Goal: Information Seeking & Learning: Learn about a topic

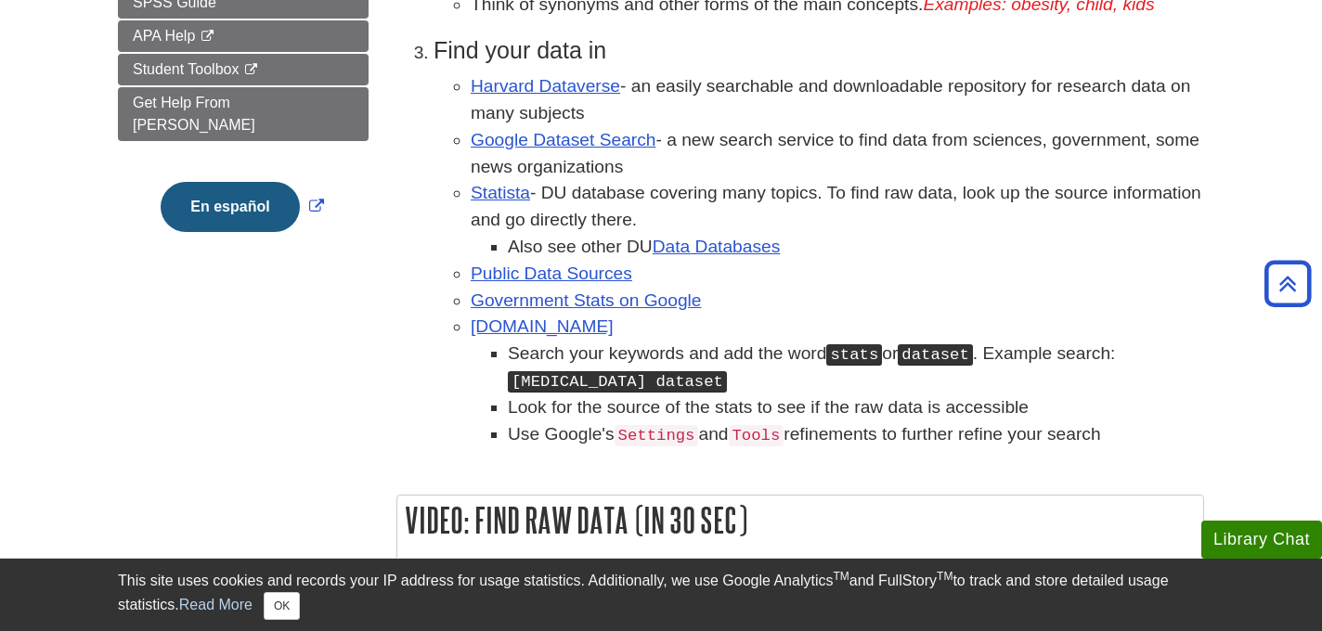
scroll to position [581, 0]
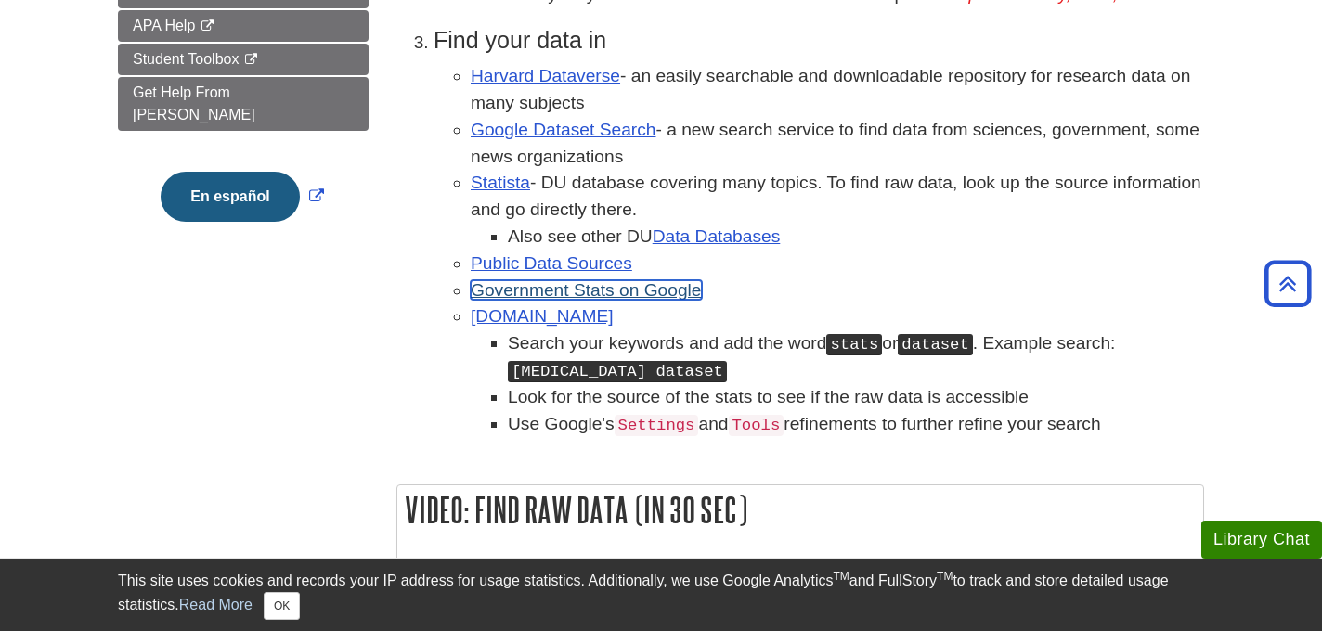
click at [608, 294] on link "Government Stats on Google" at bounding box center [586, 289] width 231 height 19
click at [586, 145] on li "Google Dataset Search - a new search service to find data from sciences, govern…" at bounding box center [837, 144] width 733 height 54
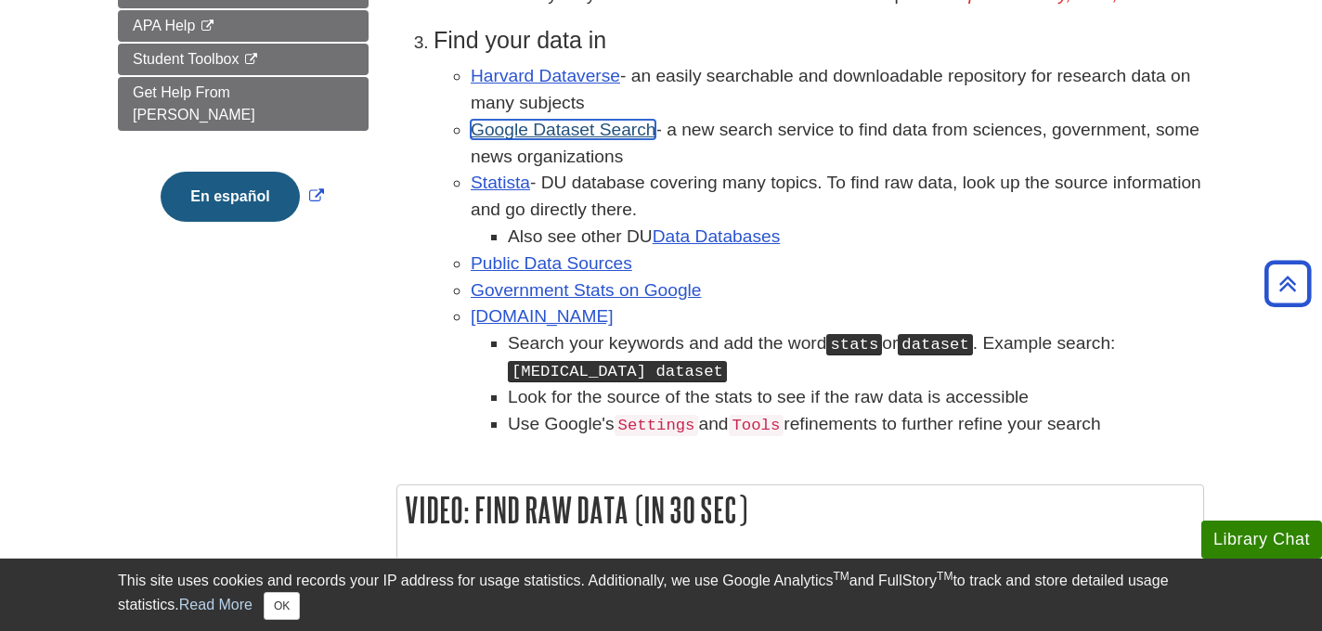
click at [573, 134] on link "Google Dataset Search" at bounding box center [563, 129] width 185 height 19
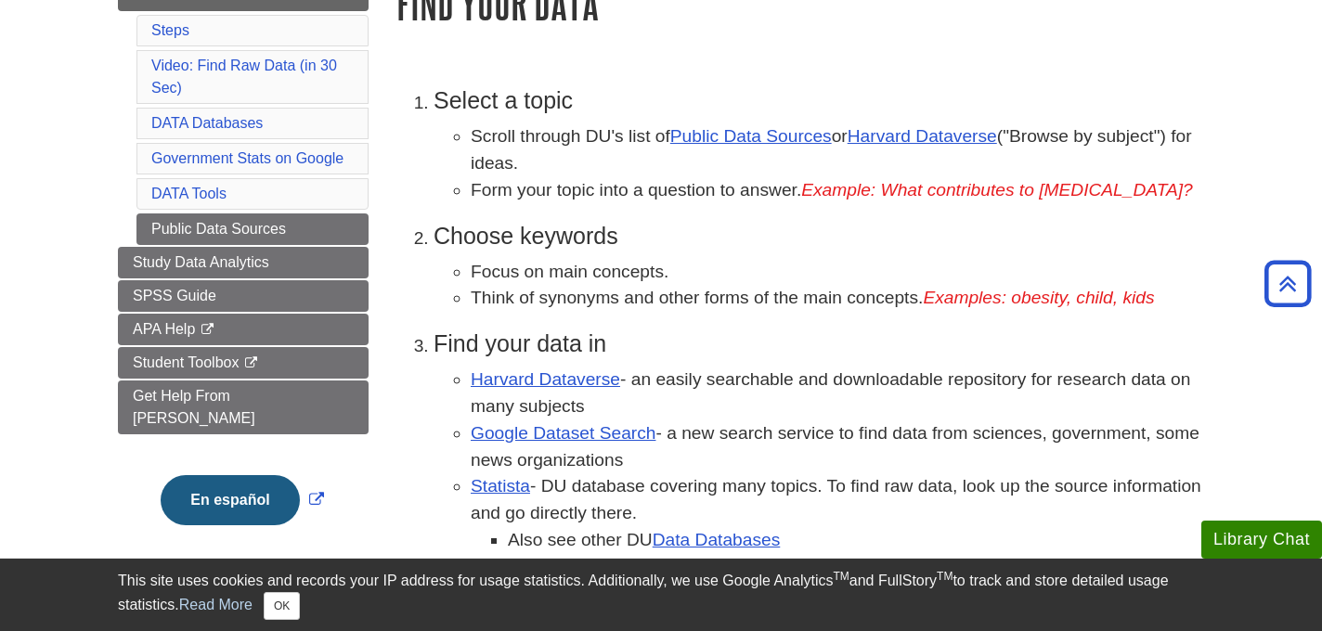
scroll to position [273, 0]
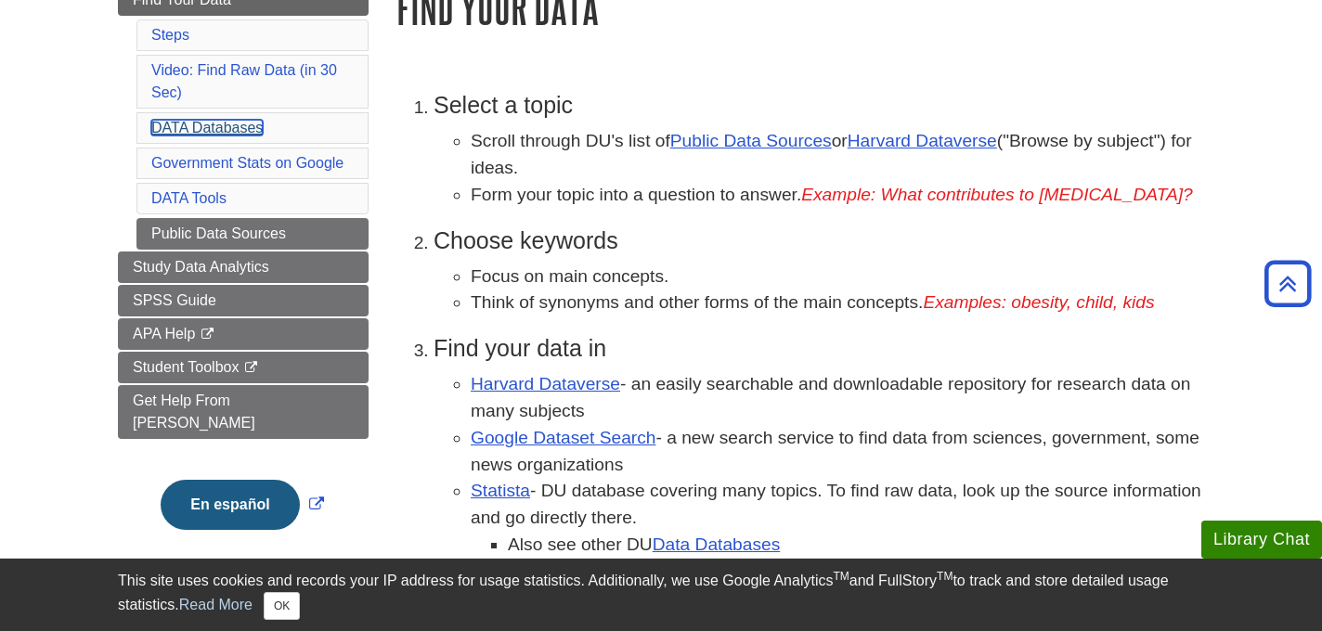
click at [220, 124] on link "DATA Databases" at bounding box center [206, 128] width 111 height 16
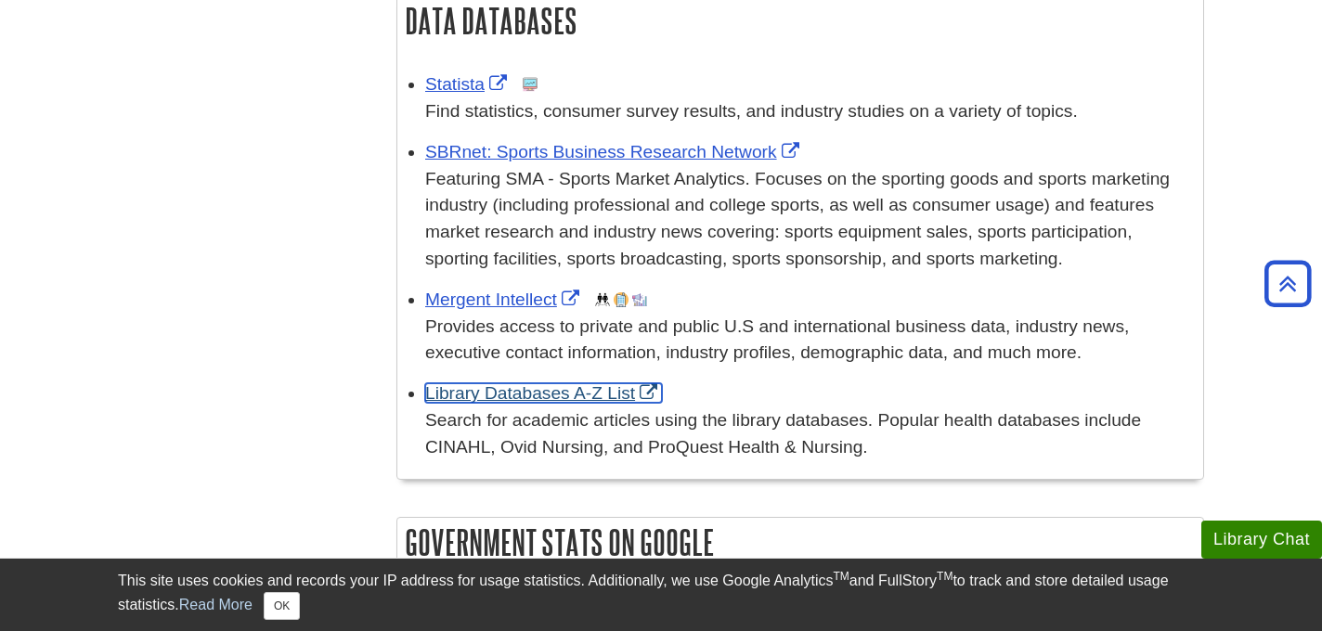
click at [555, 396] on link "Library Databases A-Z List" at bounding box center [543, 392] width 237 height 19
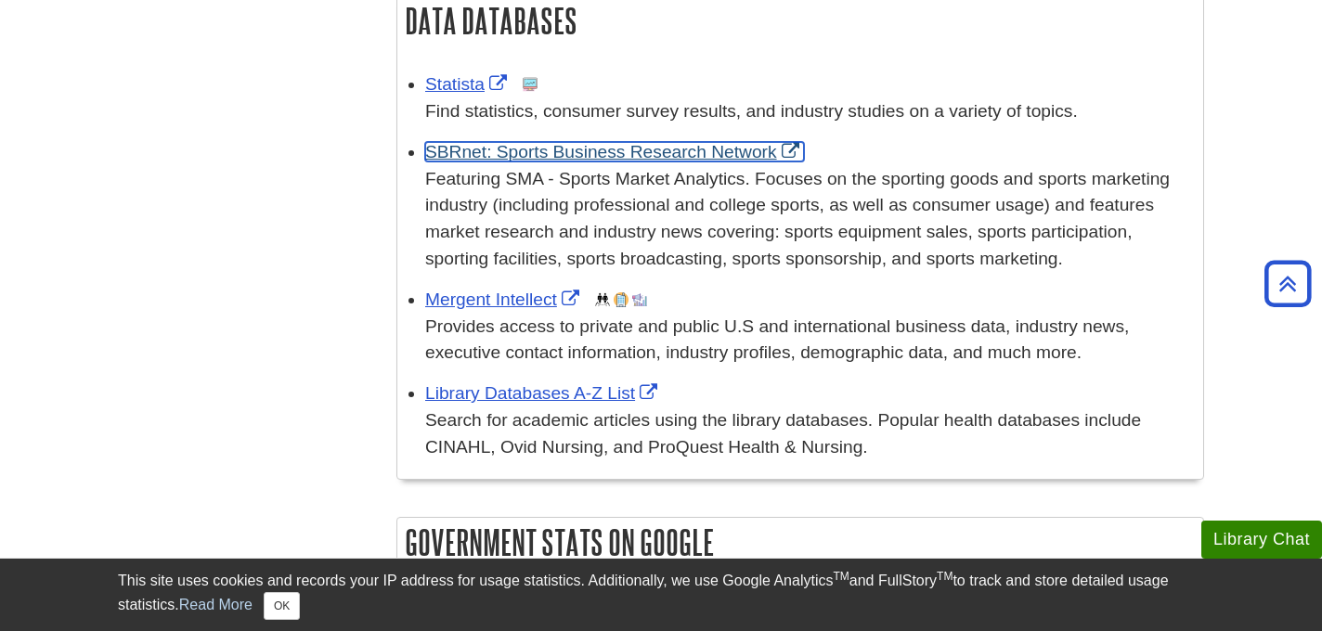
click at [585, 162] on link "SBRnet: Sports Business Research Network" at bounding box center [614, 151] width 379 height 19
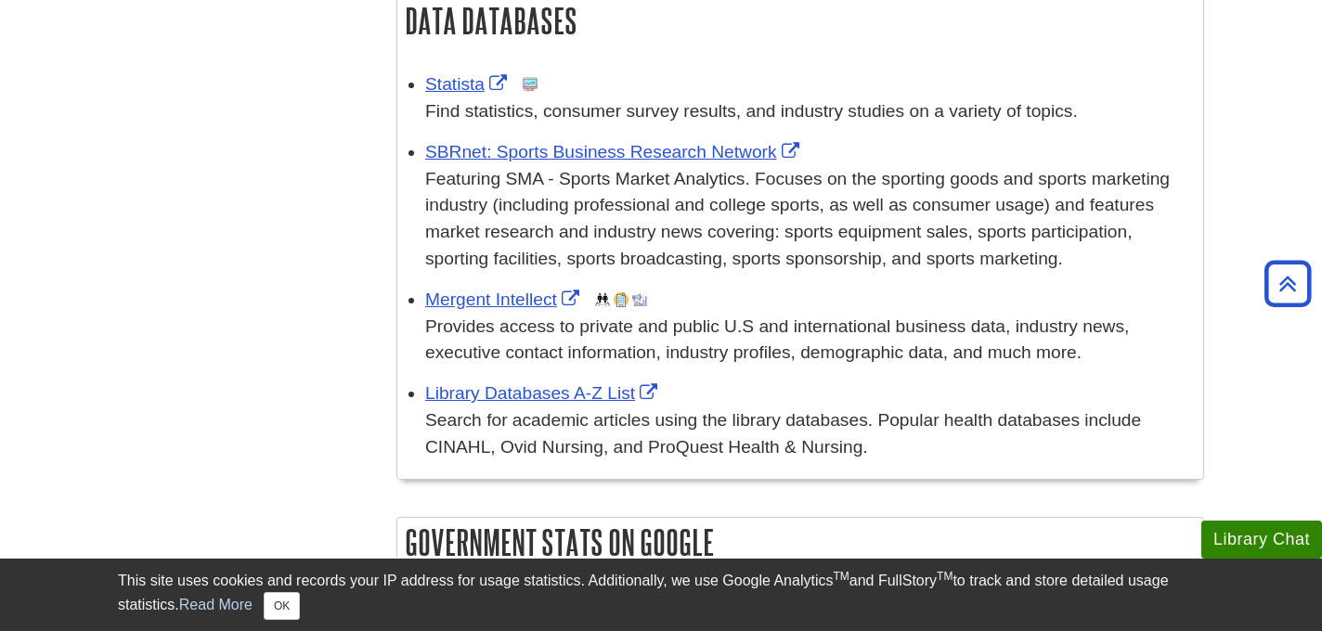
scroll to position [1991, 0]
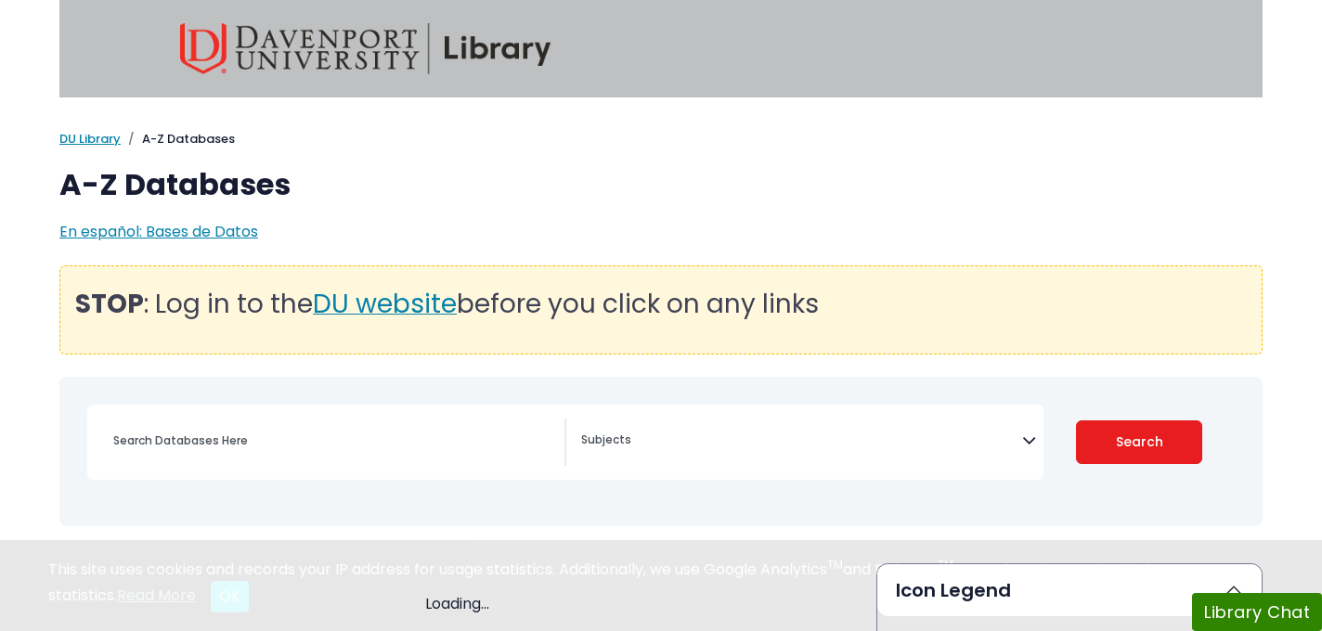
select select "Database Subject Filter"
